Goal: Entertainment & Leisure: Consume media (video, audio)

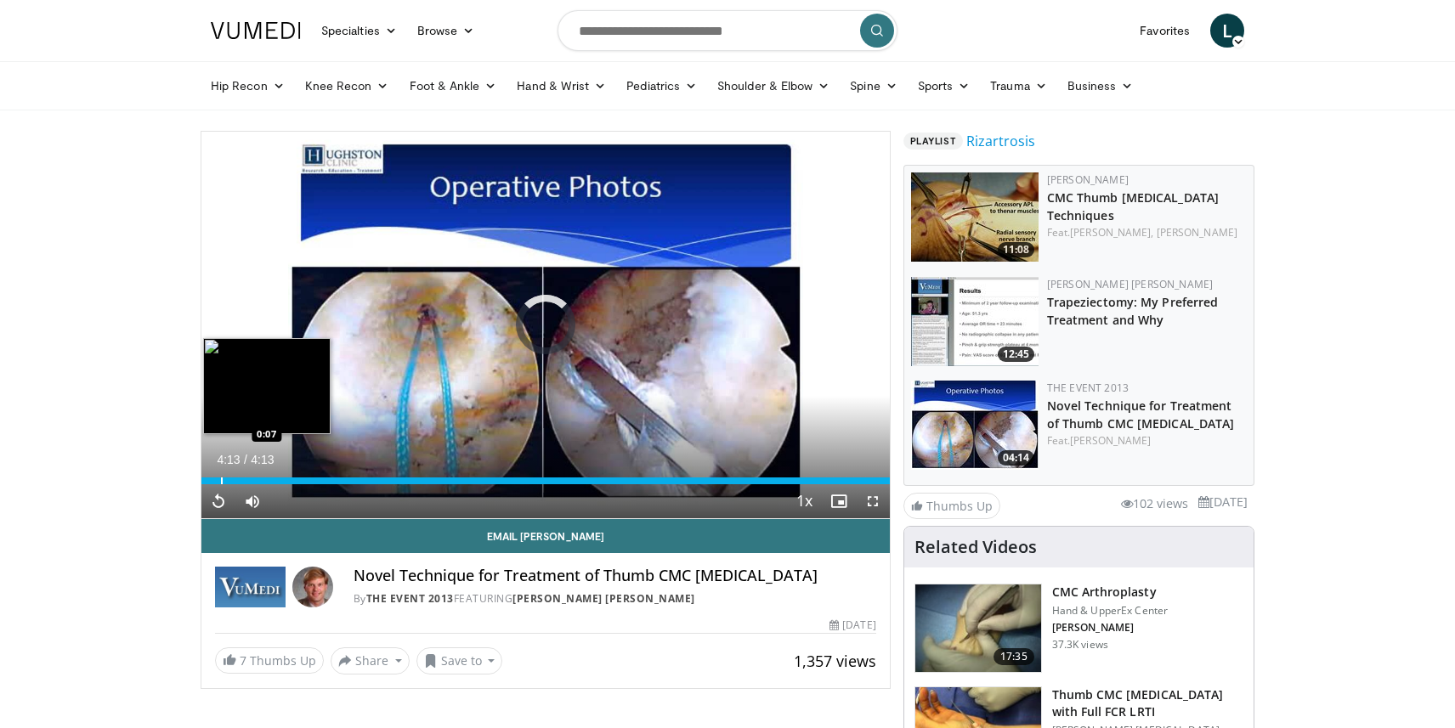
click at [221, 483] on div "Progress Bar" at bounding box center [222, 480] width 2 height 7
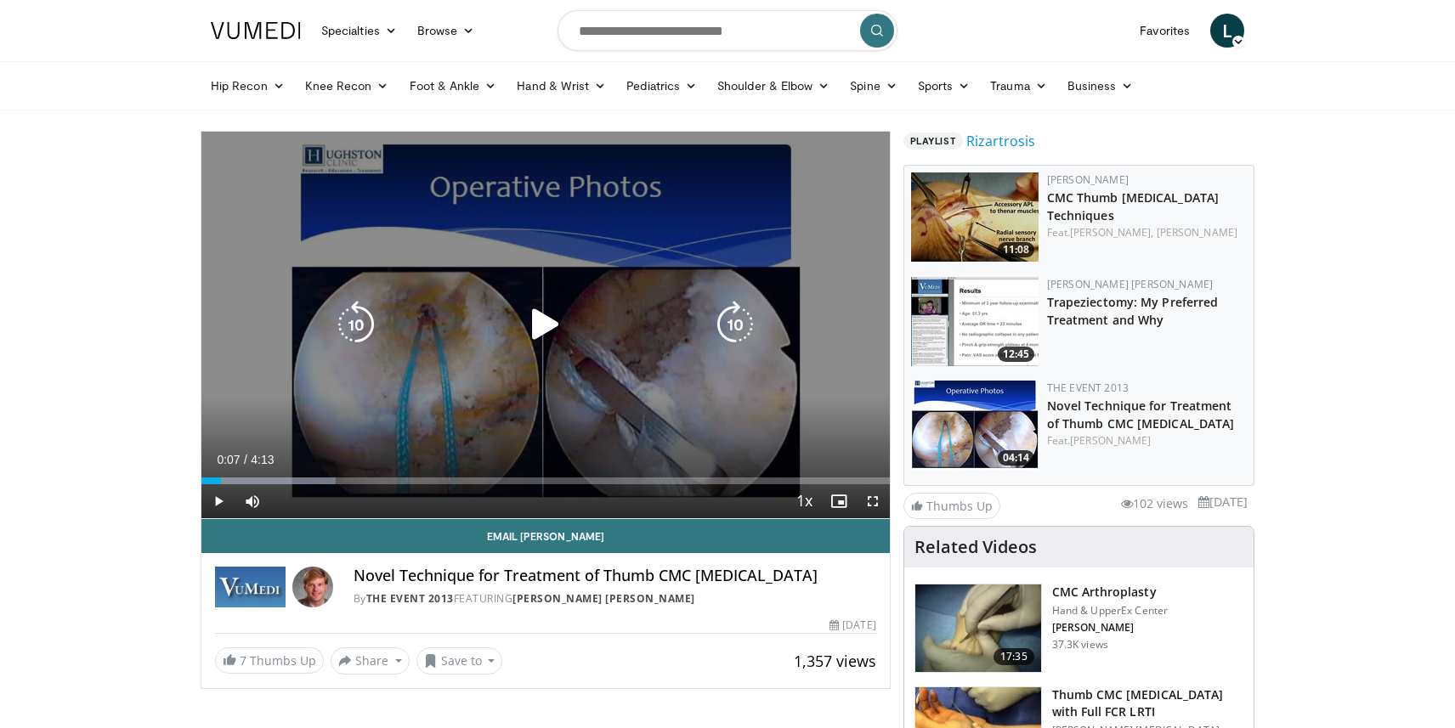
click at [545, 330] on icon "Video Player" at bounding box center [546, 325] width 48 height 48
click at [536, 312] on icon "Video Player" at bounding box center [546, 325] width 48 height 48
click at [359, 336] on icon "Video Player" at bounding box center [356, 325] width 48 height 48
click at [360, 333] on icon "Video Player" at bounding box center [356, 325] width 48 height 48
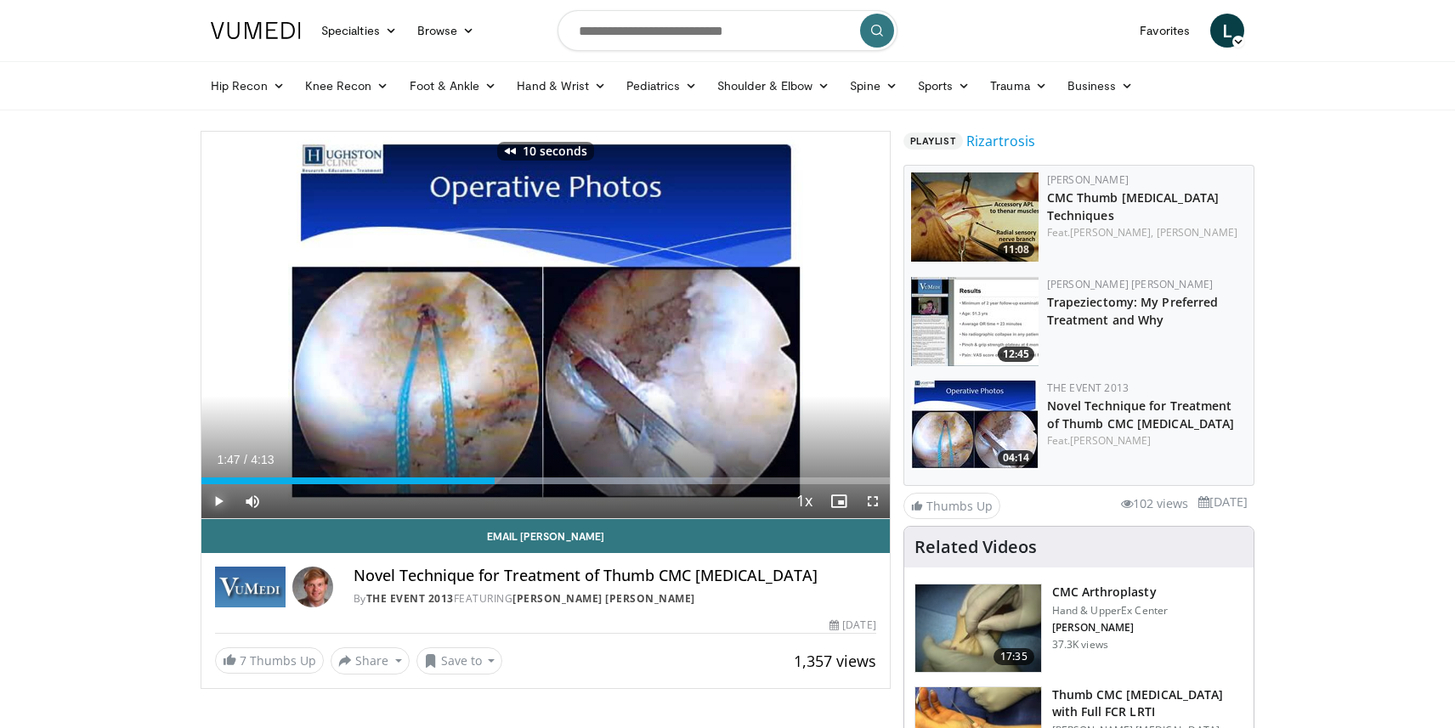
click at [218, 495] on span "Video Player" at bounding box center [218, 501] width 34 height 34
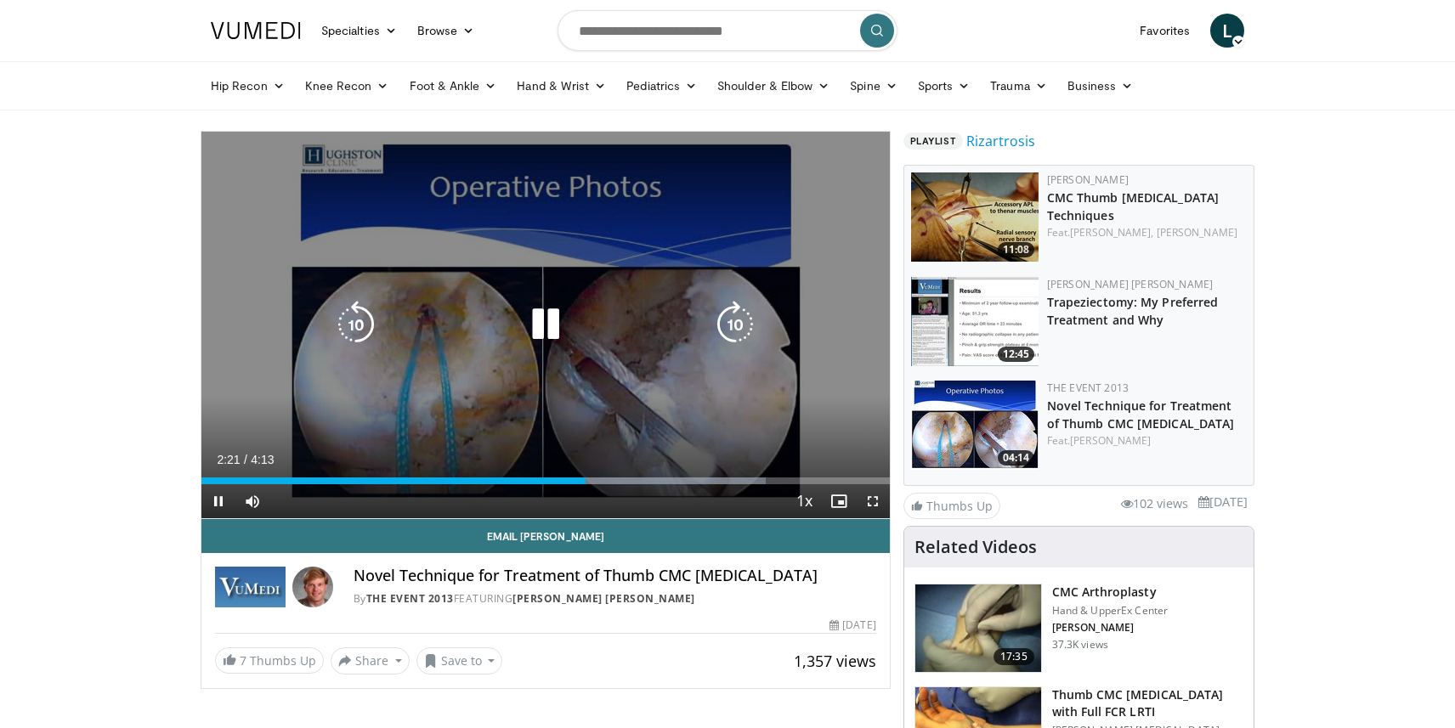
click at [551, 325] on icon "Video Player" at bounding box center [546, 325] width 48 height 48
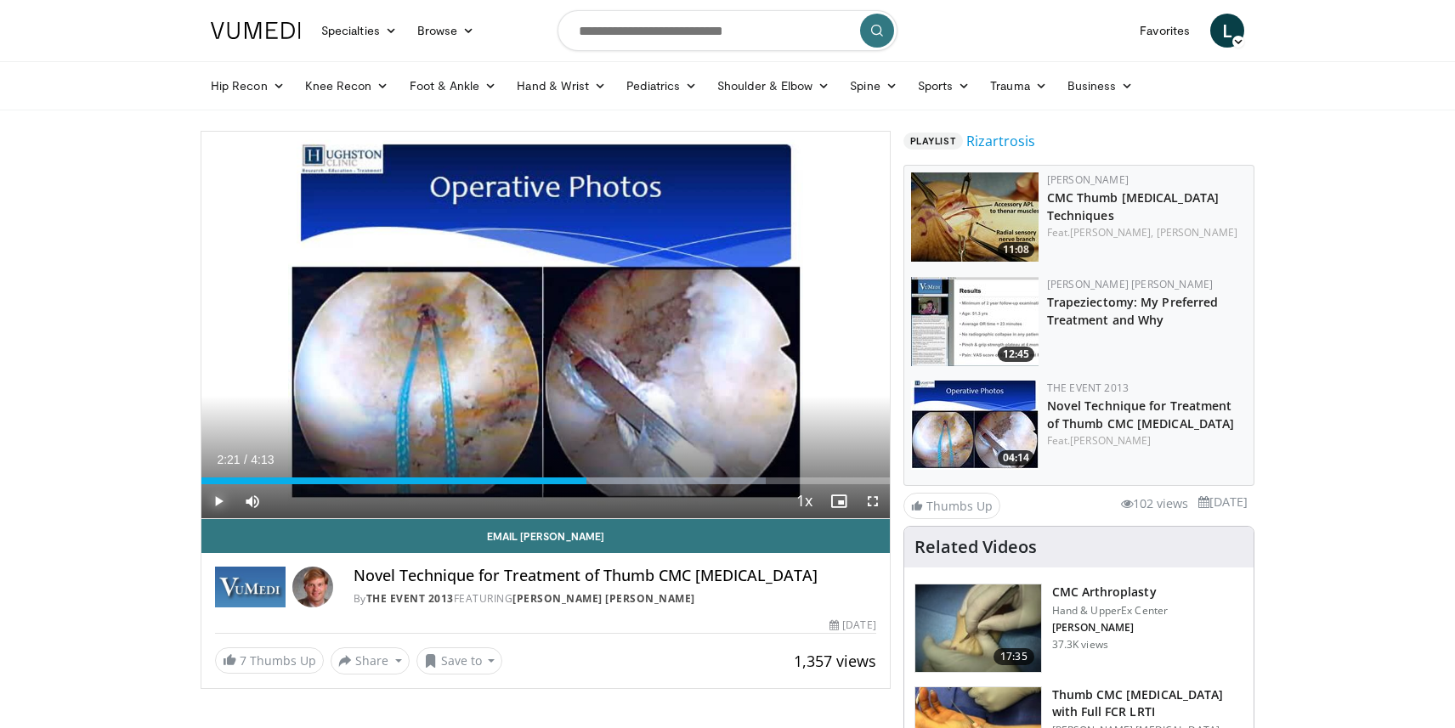
click at [219, 505] on span "Video Player" at bounding box center [218, 501] width 34 height 34
click at [208, 512] on span "Video Player" at bounding box center [218, 501] width 34 height 34
click at [212, 506] on span "Video Player" at bounding box center [218, 501] width 34 height 34
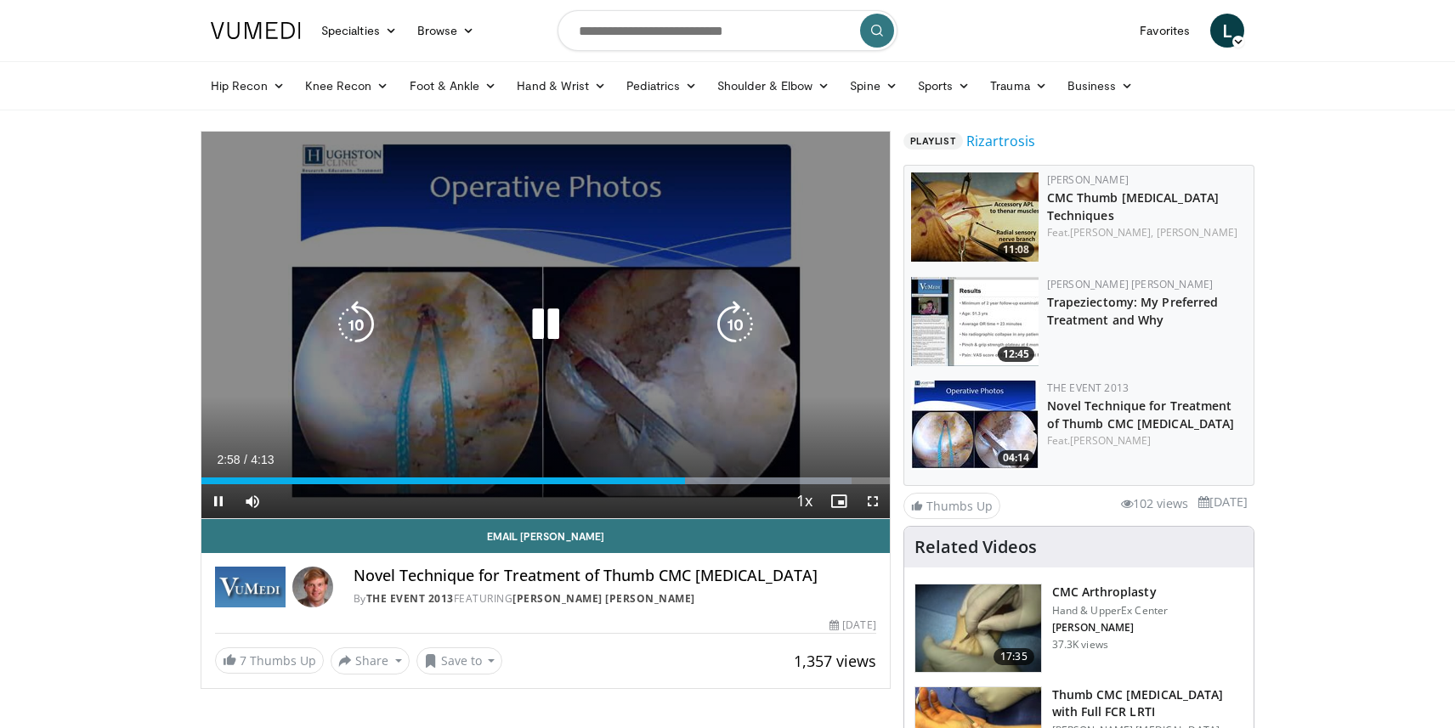
click at [359, 339] on icon "Video Player" at bounding box center [356, 325] width 48 height 48
click at [551, 334] on icon "Video Player" at bounding box center [546, 325] width 48 height 48
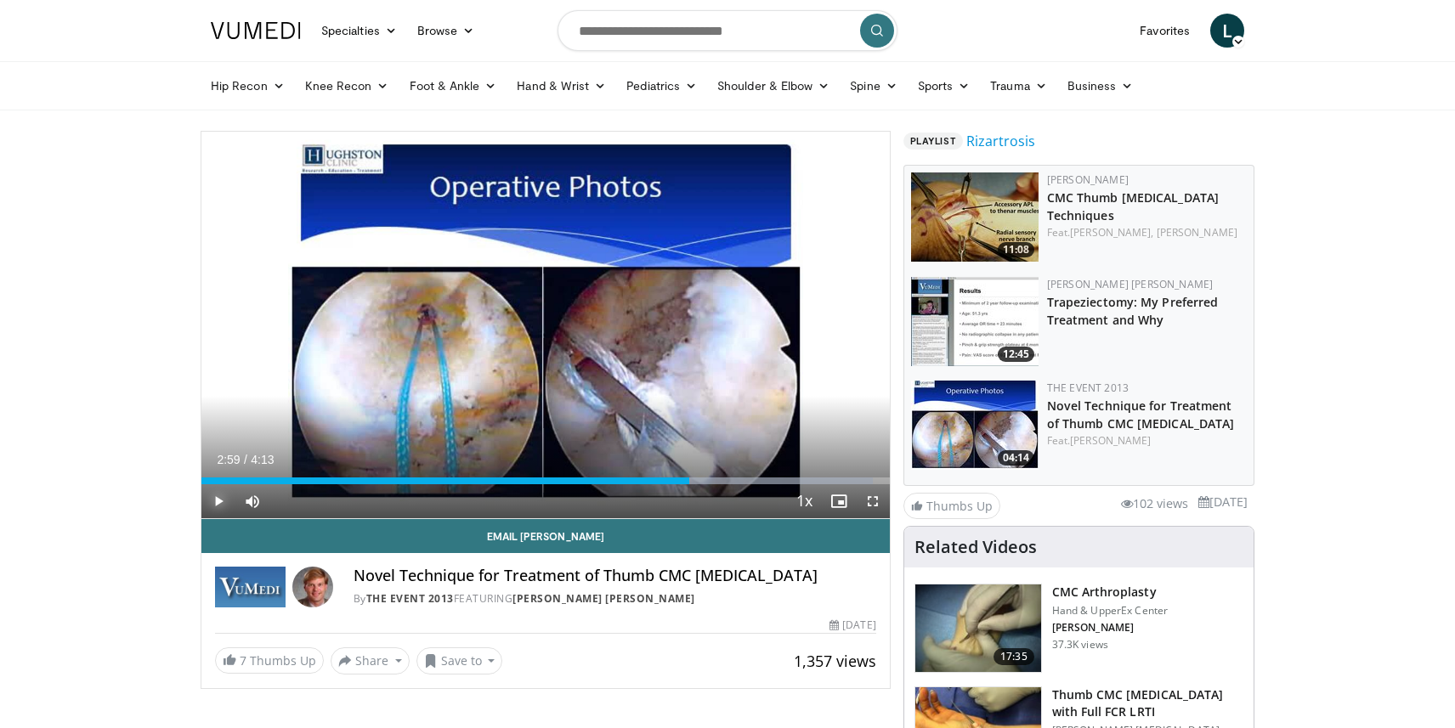
click at [219, 500] on span "Video Player" at bounding box center [218, 501] width 34 height 34
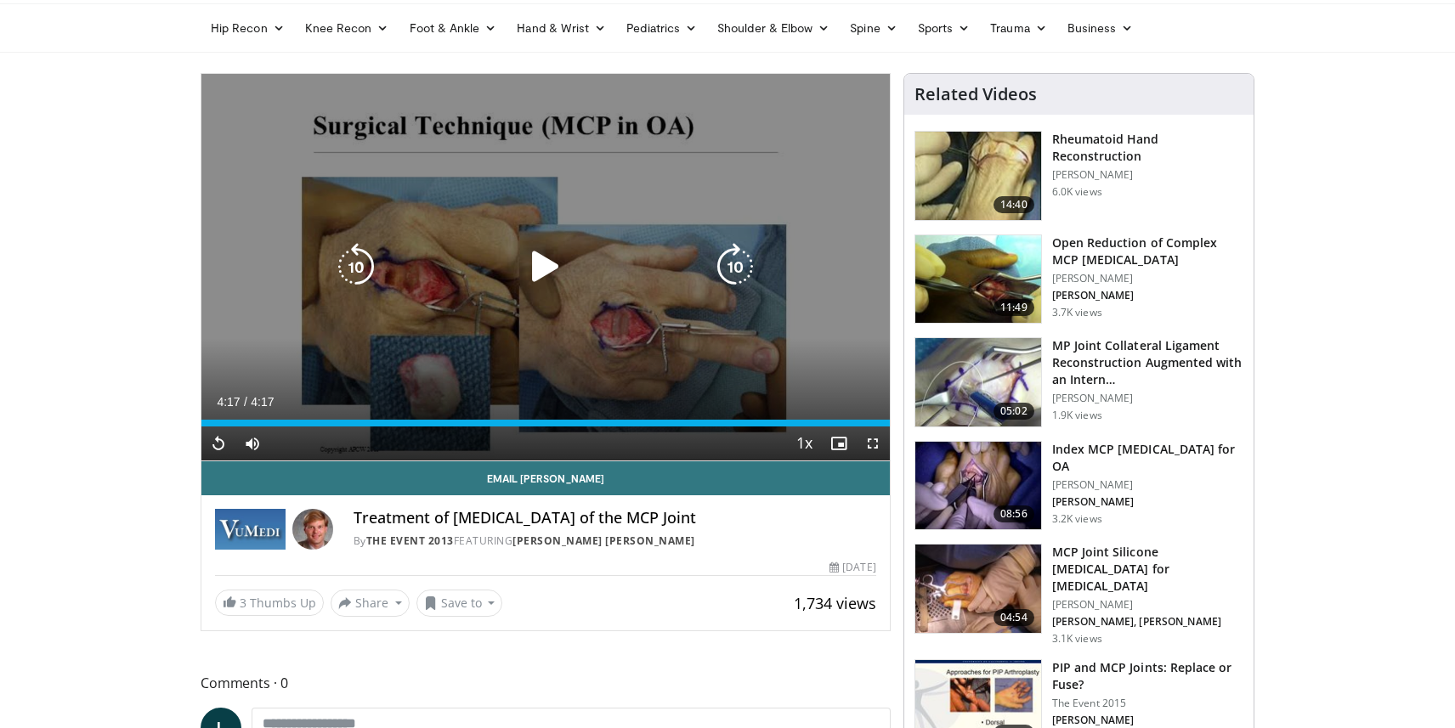
scroll to position [43, 0]
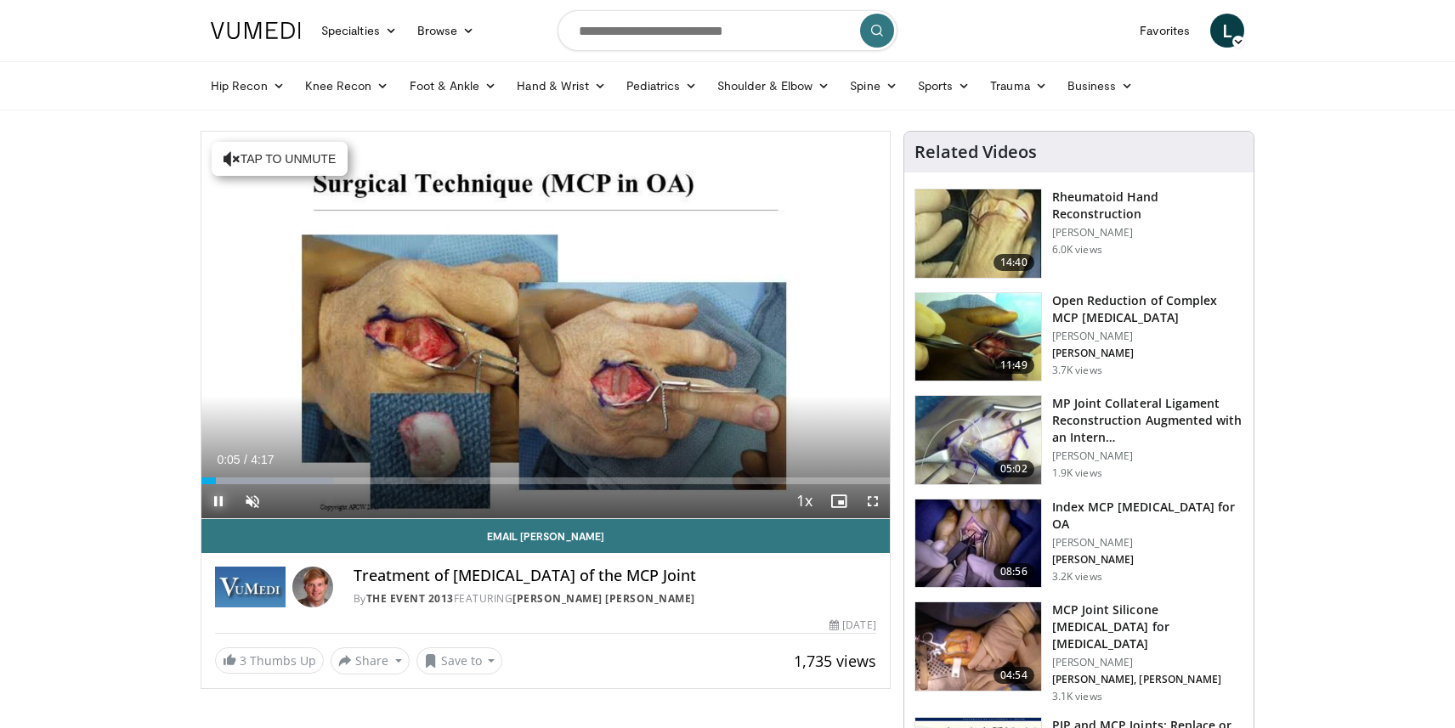
click at [221, 497] on span "Video Player" at bounding box center [218, 501] width 34 height 34
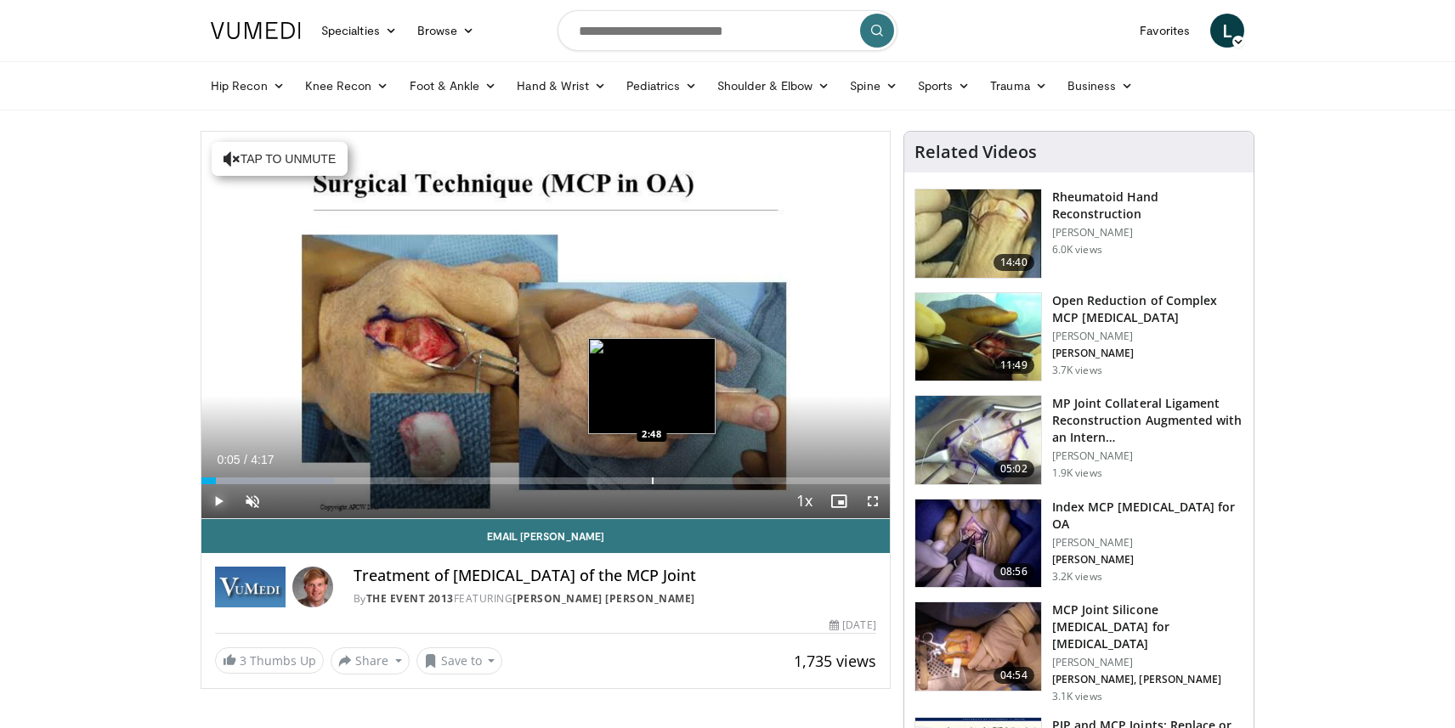
click at [649, 479] on div "Loaded : 19.23% 0:05 2:48" at bounding box center [545, 480] width 688 height 7
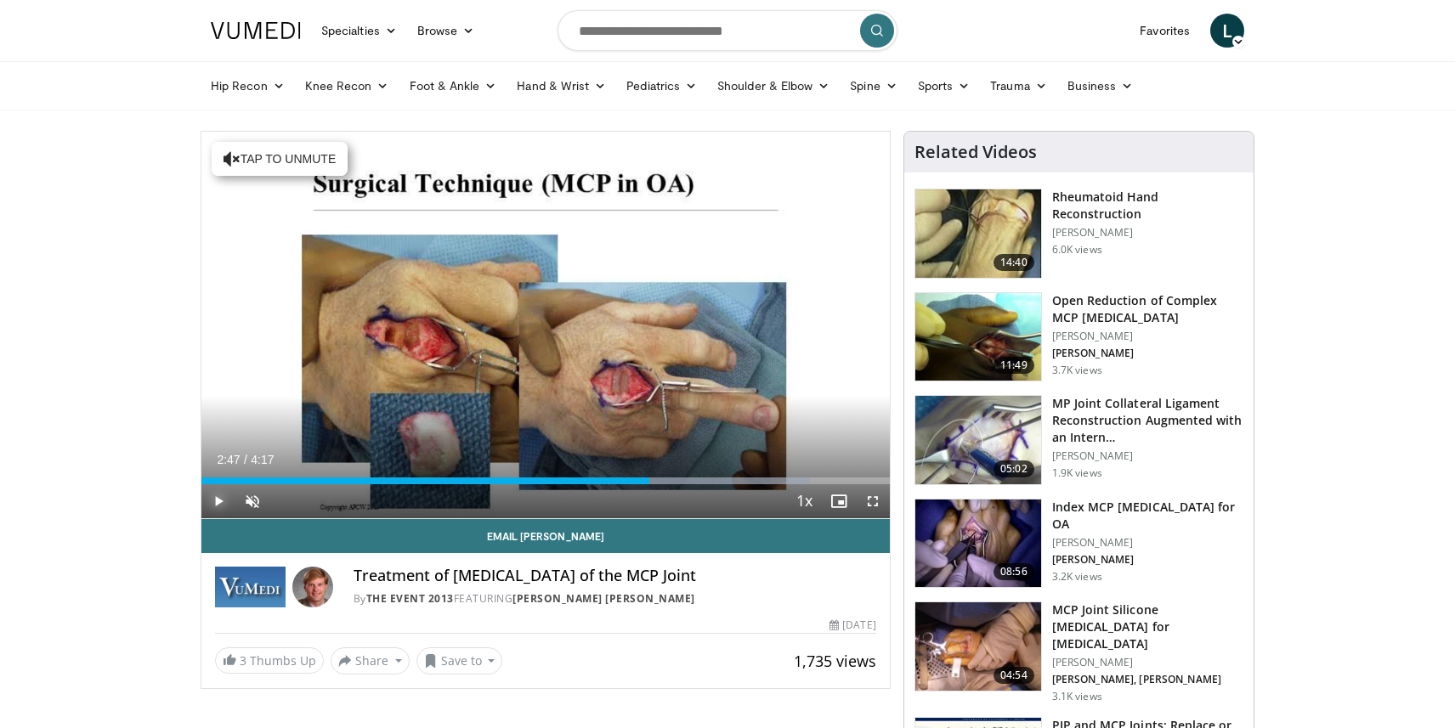
click at [211, 501] on span "Video Player" at bounding box center [218, 501] width 34 height 34
click at [256, 504] on span "Video Player" at bounding box center [252, 501] width 34 height 34
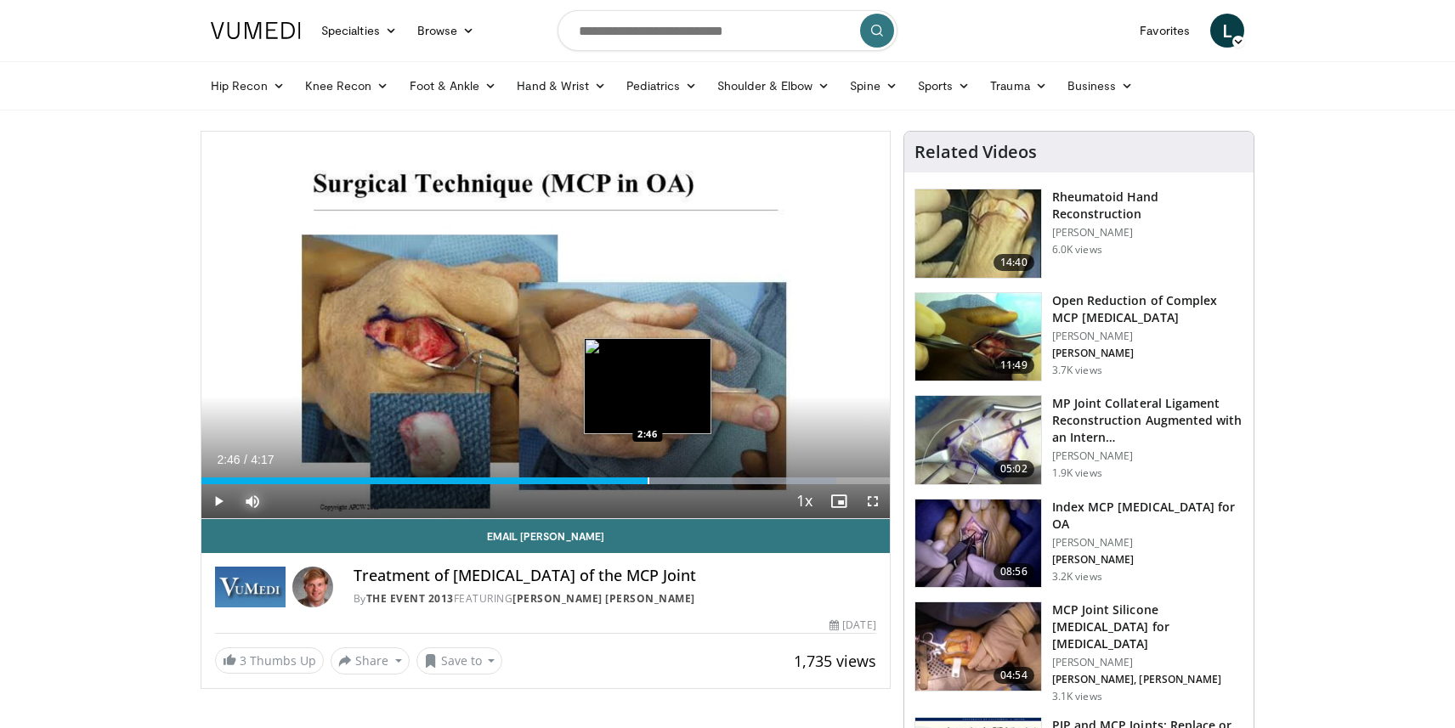
click at [647, 482] on div "Progress Bar" at bounding box center [648, 480] width 2 height 7
click at [641, 483] on div "Progress Bar" at bounding box center [642, 480] width 2 height 7
click at [641, 480] on div "Progress Bar" at bounding box center [642, 480] width 2 height 7
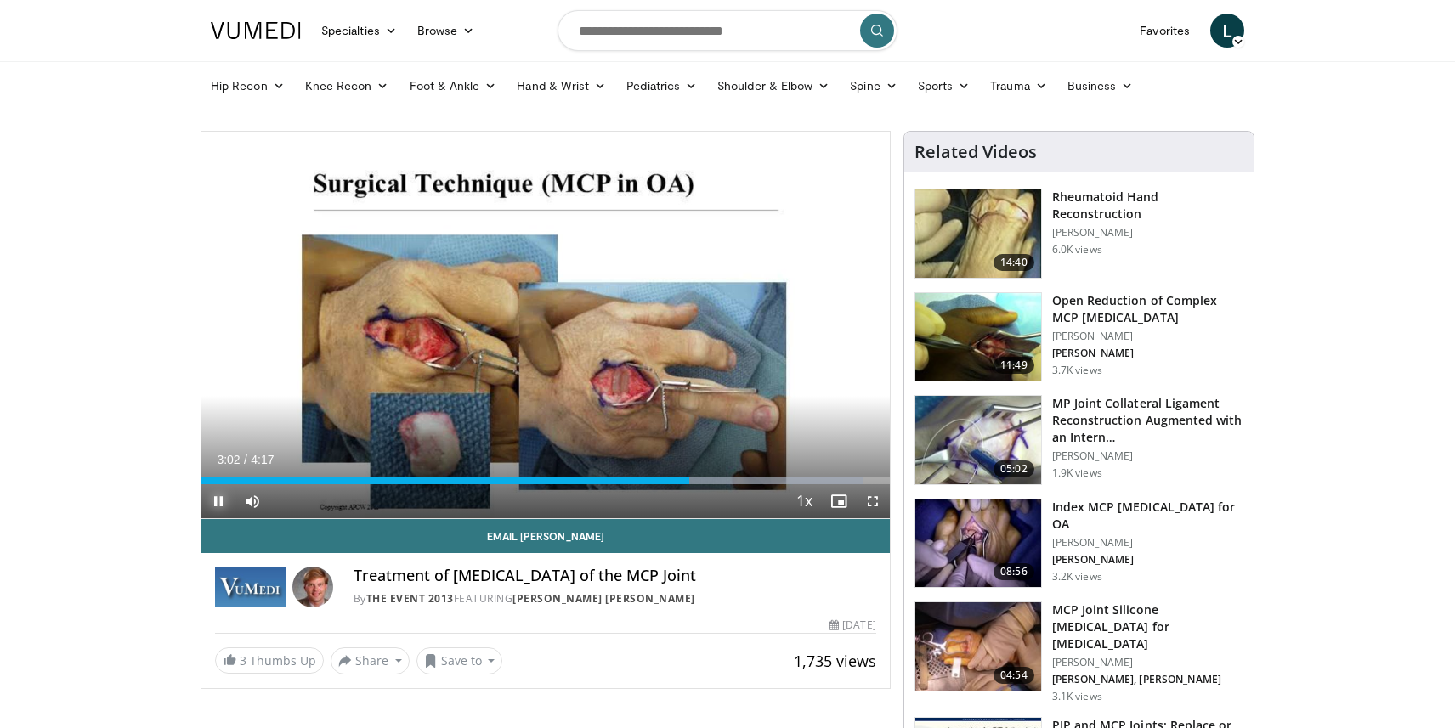
click at [224, 501] on span "Video Player" at bounding box center [218, 501] width 34 height 34
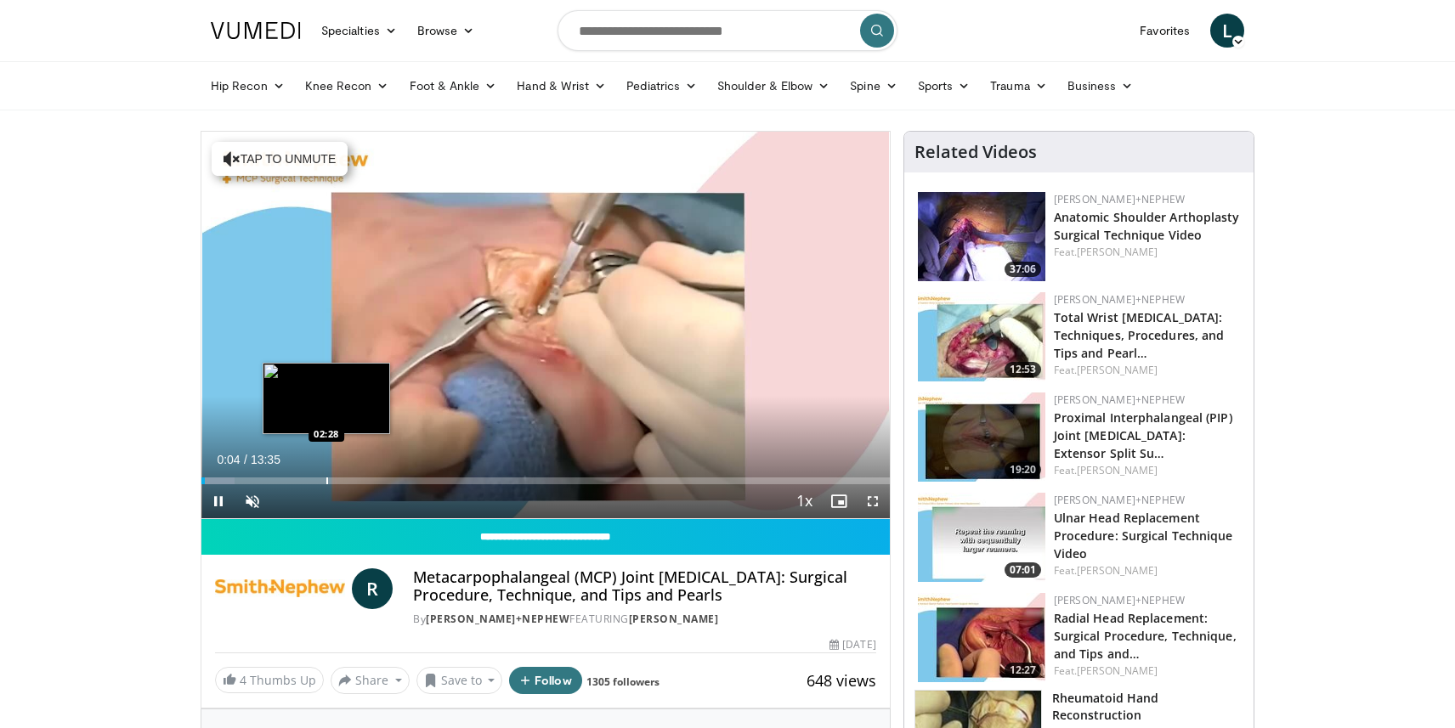
click at [326, 483] on div "Progress Bar" at bounding box center [327, 480] width 2 height 7
click at [306, 483] on div "02:04" at bounding box center [253, 480] width 105 height 7
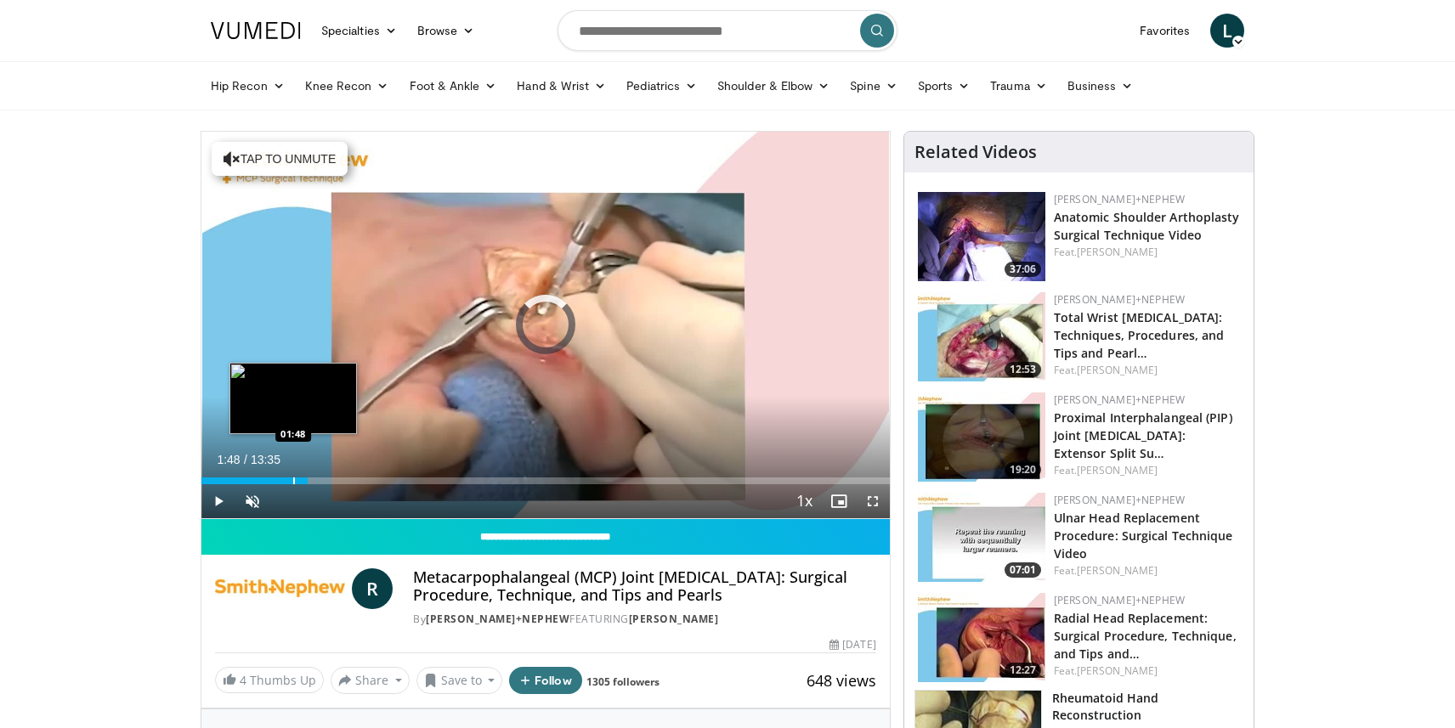
click at [293, 483] on div "Progress Bar" at bounding box center [294, 480] width 2 height 7
click at [280, 480] on div "Progress Bar" at bounding box center [281, 480] width 2 height 7
click at [261, 478] on div "Progress Bar" at bounding box center [262, 480] width 2 height 7
click at [244, 479] on div "01:11" at bounding box center [231, 480] width 60 height 7
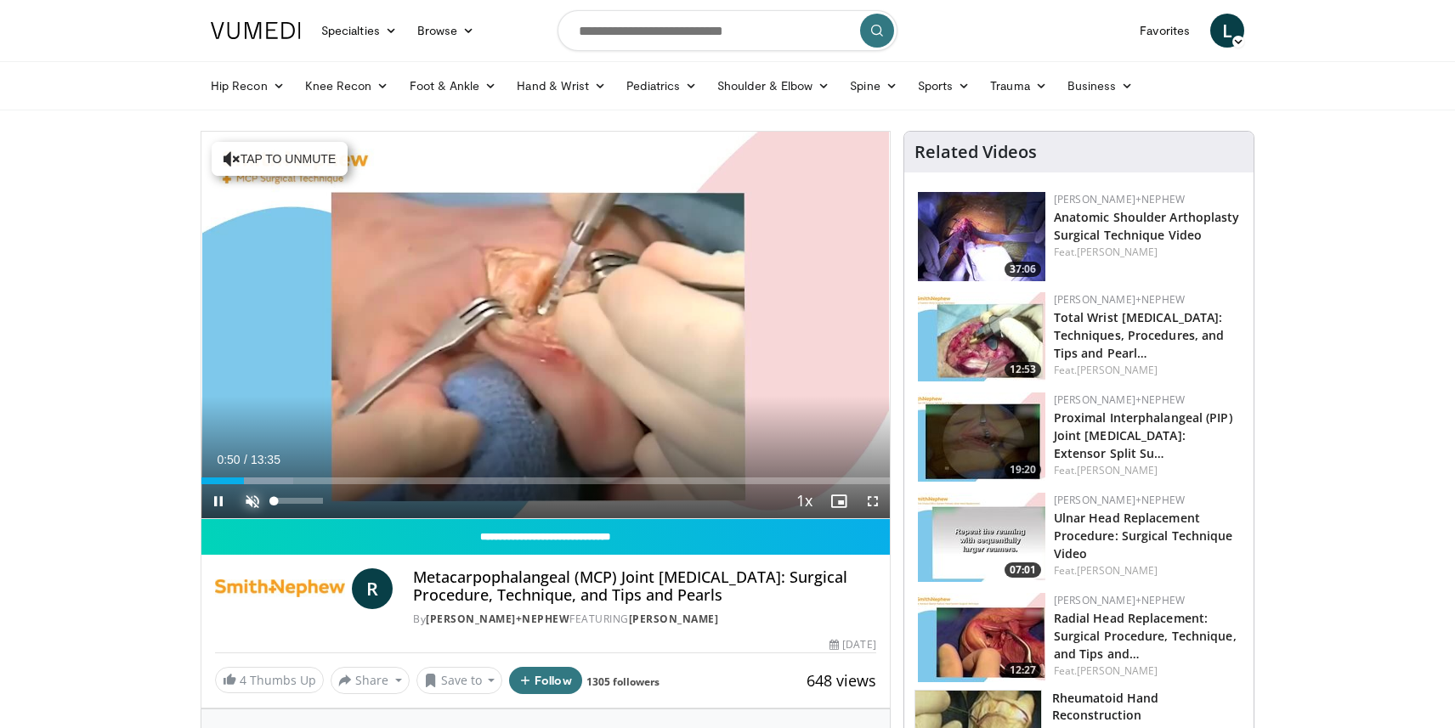
click at [248, 499] on span "Video Player" at bounding box center [252, 501] width 34 height 34
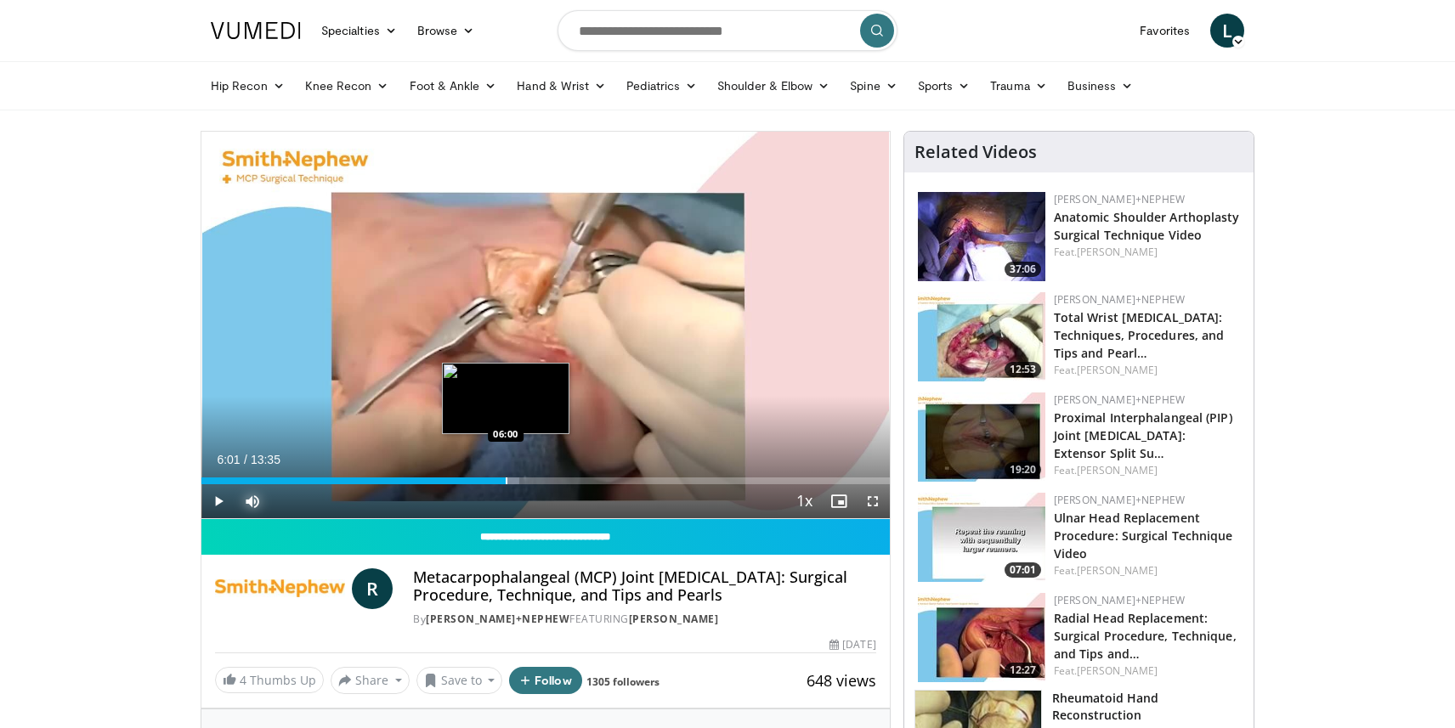
click at [506, 478] on div "Progress Bar" at bounding box center [507, 480] width 2 height 7
click at [523, 482] on div "Progress Bar" at bounding box center [524, 480] width 2 height 7
click at [537, 481] on div "Progress Bar" at bounding box center [538, 480] width 2 height 7
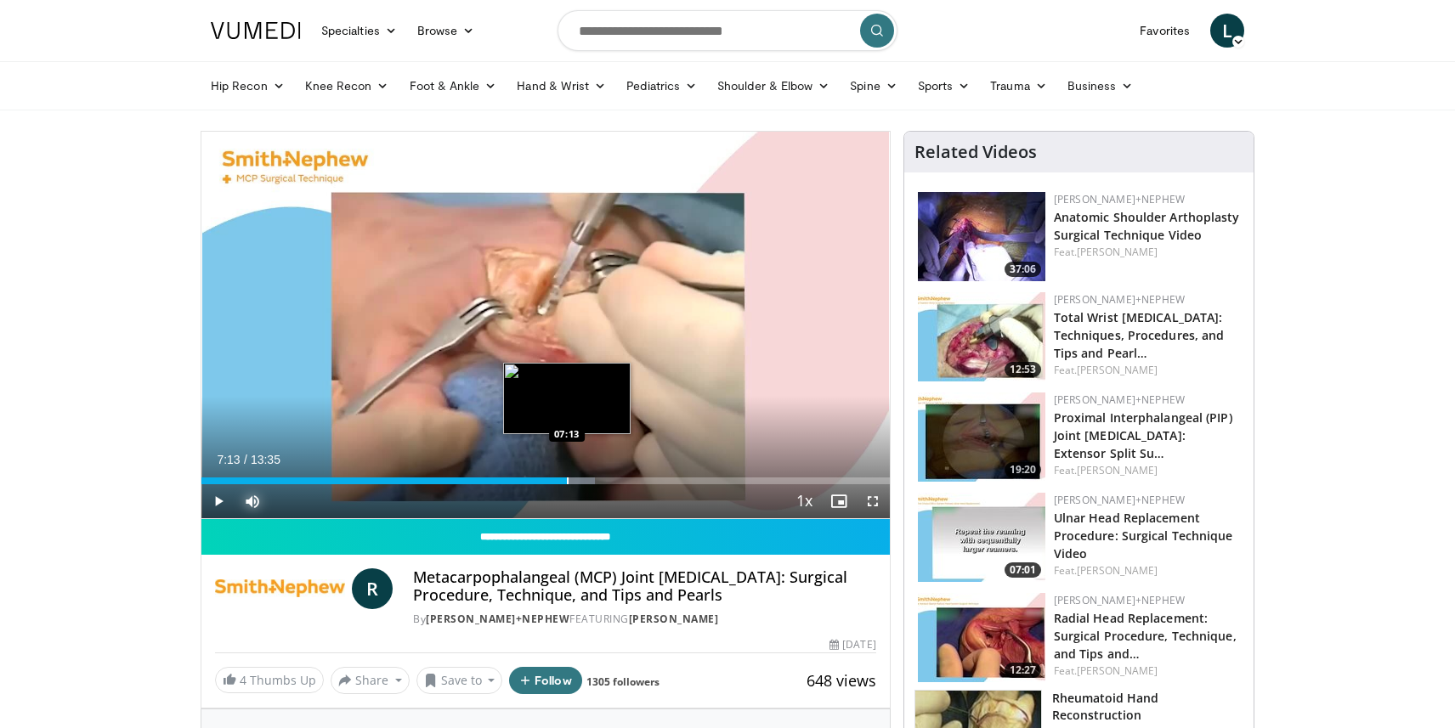
click at [566, 480] on div "Loaded : 57.15% 06:42 07:13" at bounding box center [545, 480] width 688 height 7
click at [584, 481] on div "10 seconds Tap to unmute" at bounding box center [545, 325] width 688 height 387
click at [221, 488] on span "Video Player" at bounding box center [218, 501] width 34 height 34
click at [226, 502] on span "Video Player" at bounding box center [218, 501] width 34 height 34
